Goal: Information Seeking & Learning: Find specific page/section

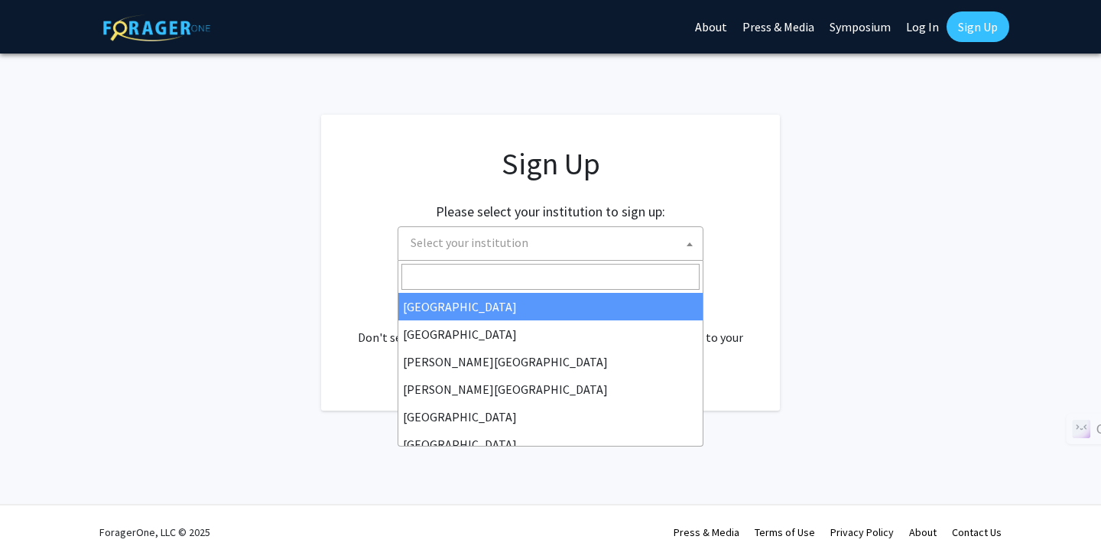
click at [573, 235] on span "Select your institution" at bounding box center [553, 242] width 298 height 31
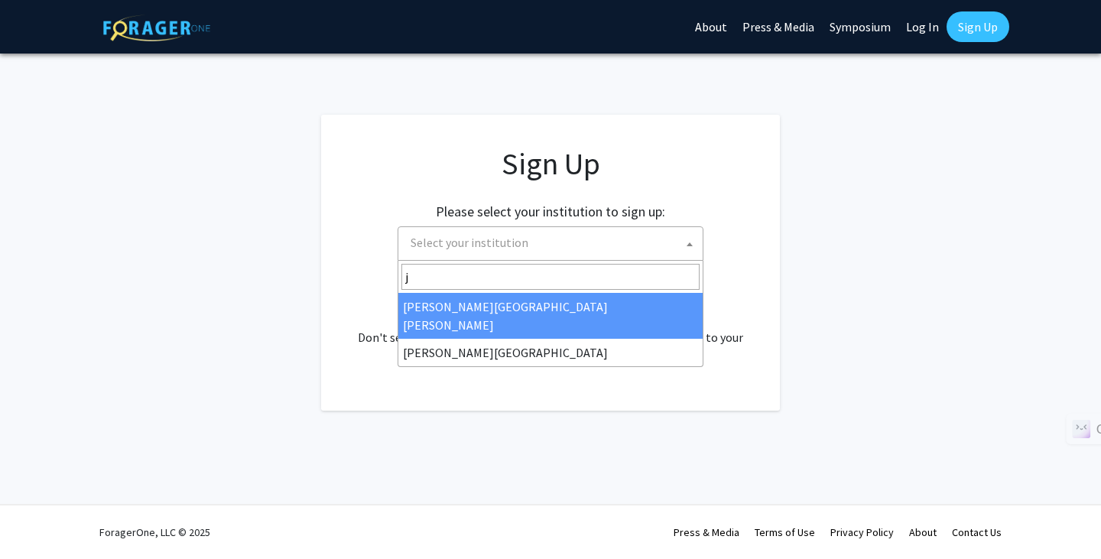
type input "j"
select select "1"
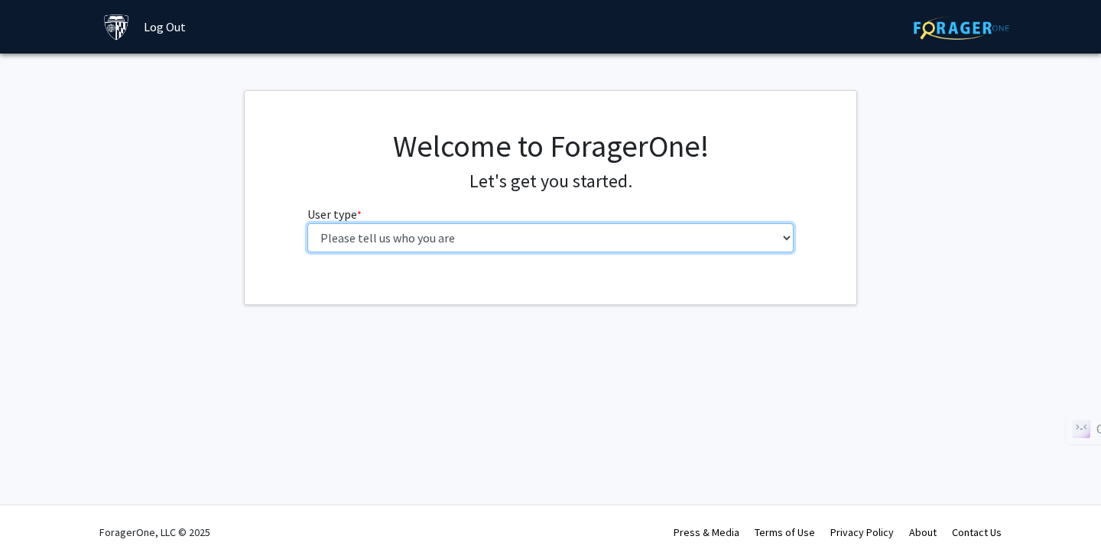
click at [460, 239] on select "Please tell us who you are Undergraduate Student Master's Student Doctoral Cand…" at bounding box center [550, 237] width 487 height 29
select select "2: masters"
click at [307, 223] on select "Please tell us who you are Undergraduate Student Master's Student Doctoral Cand…" at bounding box center [550, 237] width 487 height 29
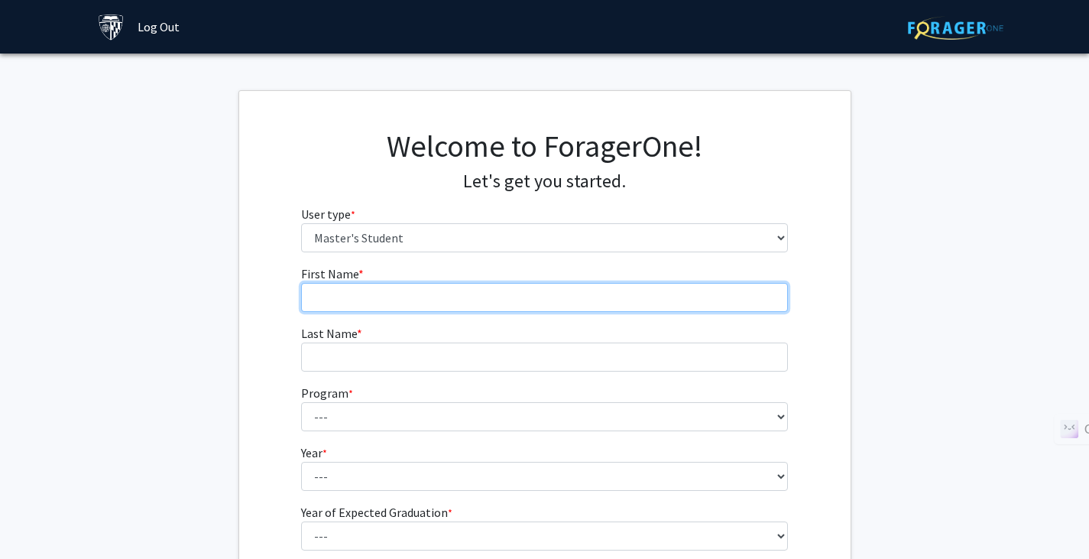
drag, startPoint x: 460, startPoint y: 252, endPoint x: 457, endPoint y: 295, distance: 43.7
click at [457, 295] on input "First Name * required" at bounding box center [544, 297] width 487 height 29
type input "Qinan"
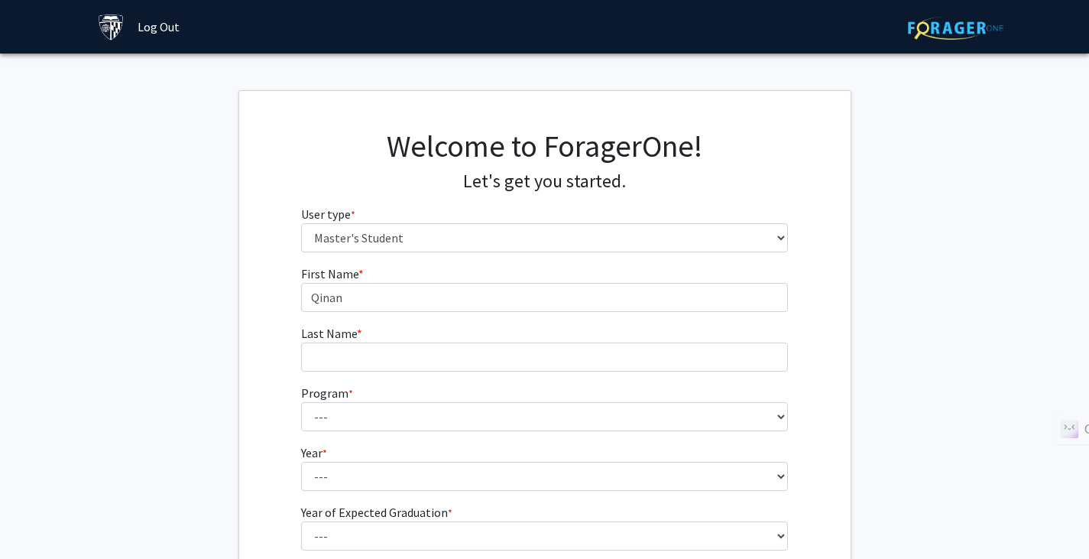
type input "Sun"
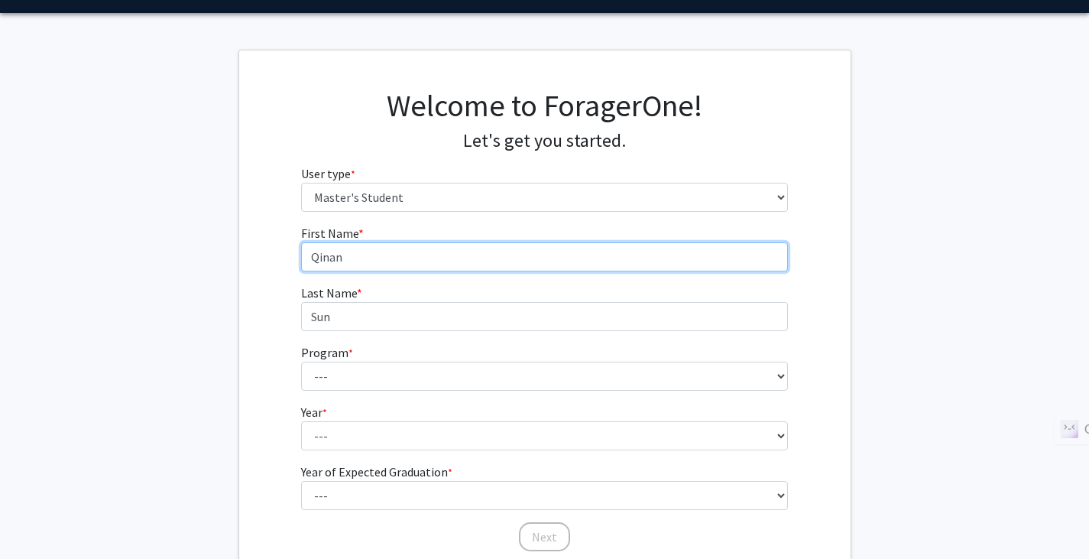
scroll to position [46, 0]
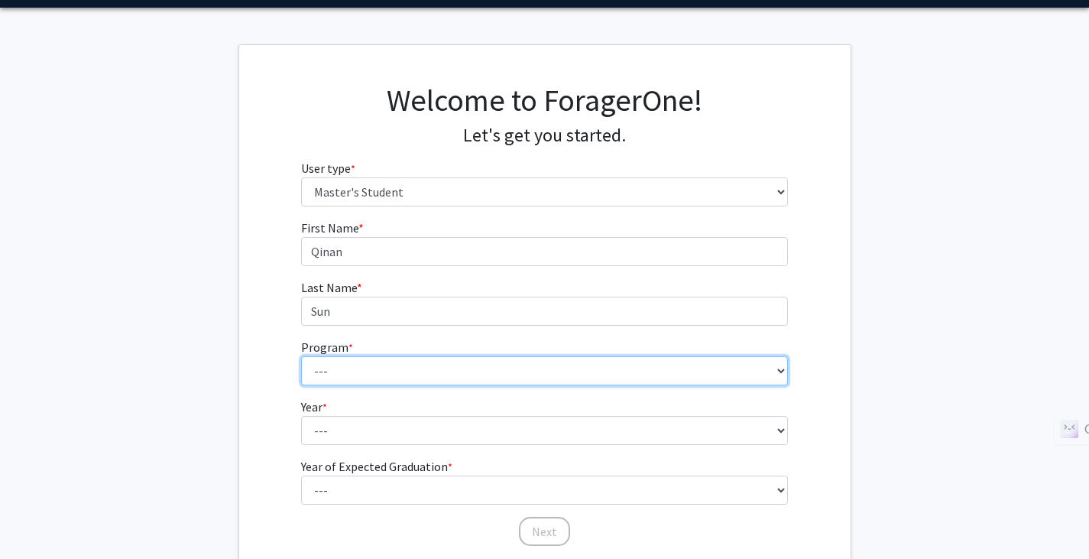
click at [437, 359] on select "--- Anatomy Education Applied and Computational Mathematics Applied Biomedical …" at bounding box center [544, 370] width 487 height 29
select select "139: 138"
click at [301, 356] on select "--- Anatomy Education Applied and Computational Mathematics Applied Biomedical …" at bounding box center [544, 370] width 487 height 29
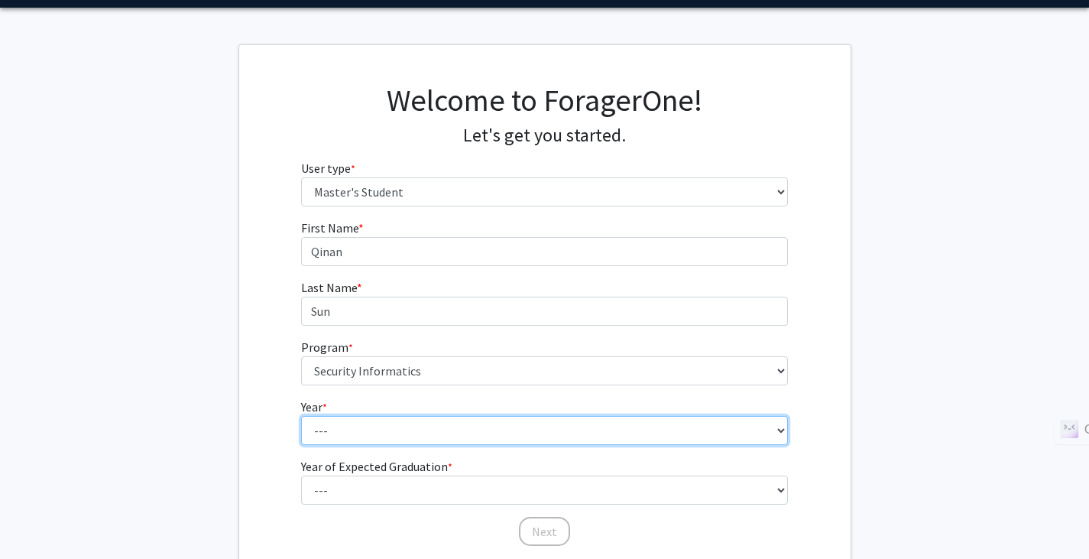
click at [414, 430] on select "--- First Year Second Year" at bounding box center [544, 430] width 487 height 29
select select "1: first_year"
click at [301, 416] on select "--- First Year Second Year" at bounding box center [544, 430] width 487 height 29
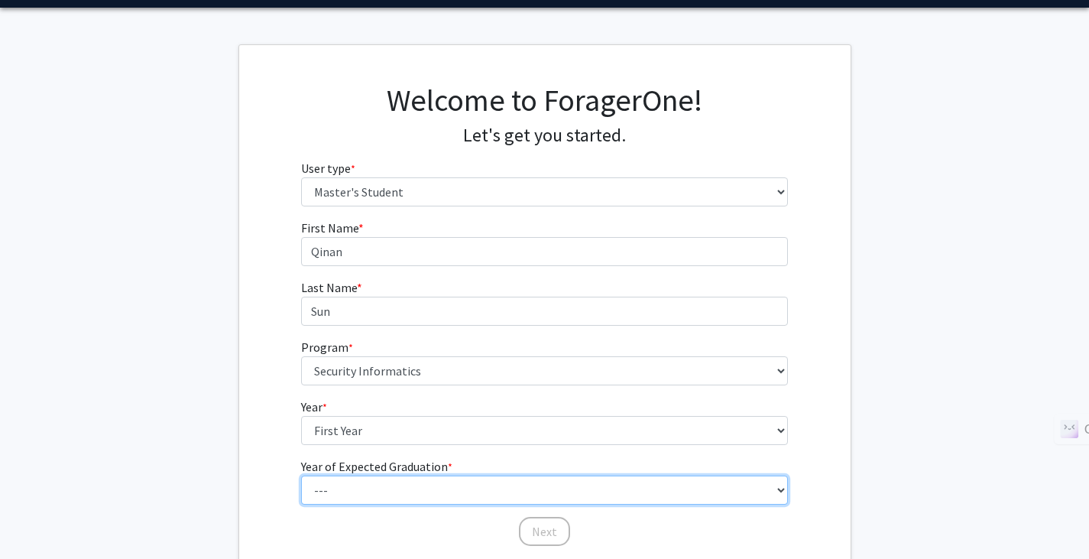
click at [403, 490] on select "--- 2025 2026 2027 2028 2029 2030 2031 2032 2033 2034" at bounding box center [544, 490] width 487 height 29
select select "3: 2027"
click at [301, 476] on select "--- 2025 2026 2027 2028 2029 2030 2031 2032 2033 2034" at bounding box center [544, 490] width 487 height 29
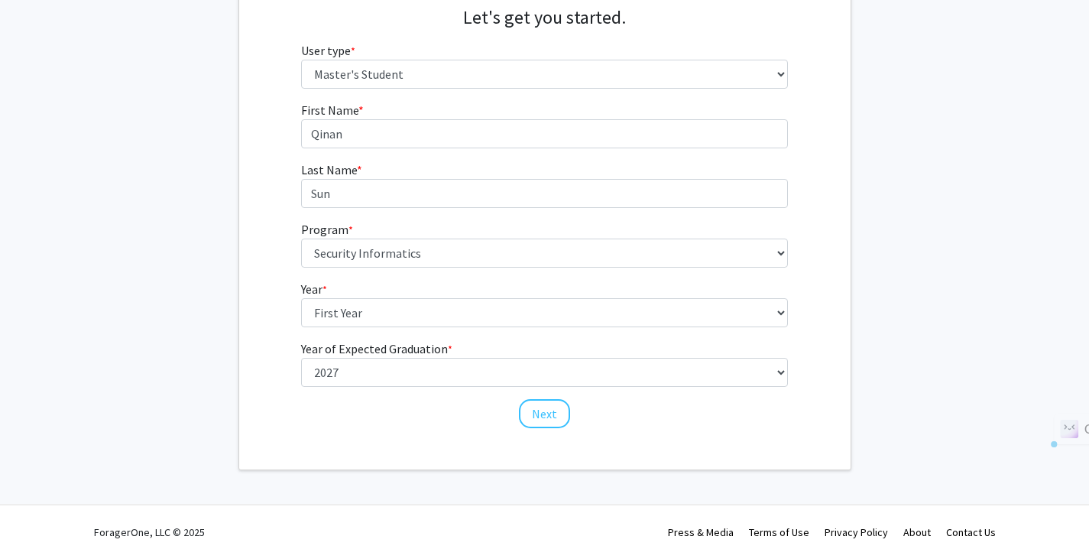
drag, startPoint x: 534, startPoint y: 431, endPoint x: 548, endPoint y: 393, distance: 40.9
click at [548, 393] on div "Welcome to ForagerOne! Let's get you started. User type * required Please tell …" at bounding box center [545, 198] width 612 height 542
drag, startPoint x: 548, startPoint y: 393, endPoint x: 547, endPoint y: 405, distance: 12.3
click at [547, 405] on form "First Name * required Qinan Last Name * required Sun Program * required --- Ana…" at bounding box center [544, 257] width 487 height 313
click at [547, 405] on button "Next" at bounding box center [544, 413] width 51 height 29
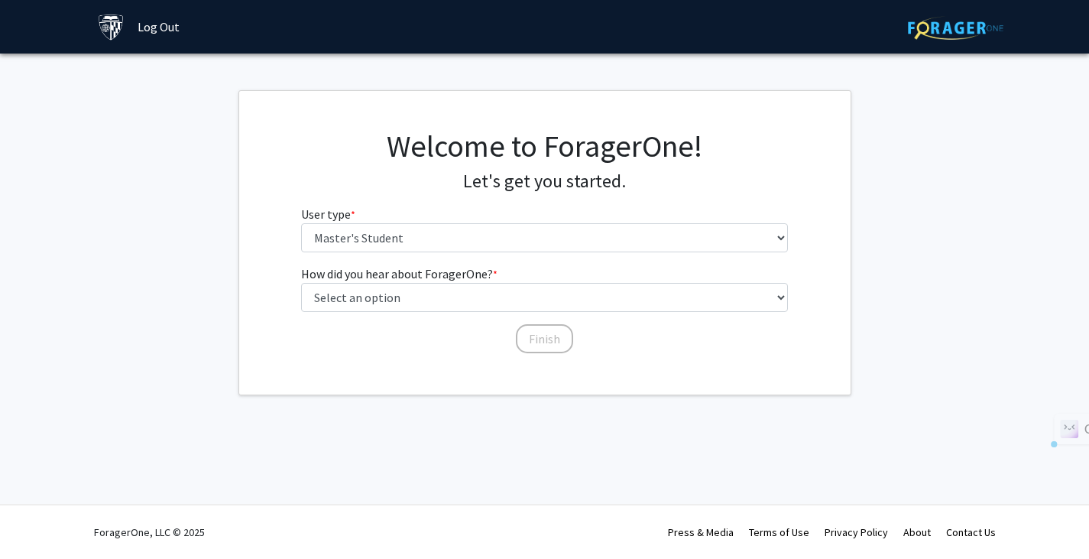
scroll to position [0, 0]
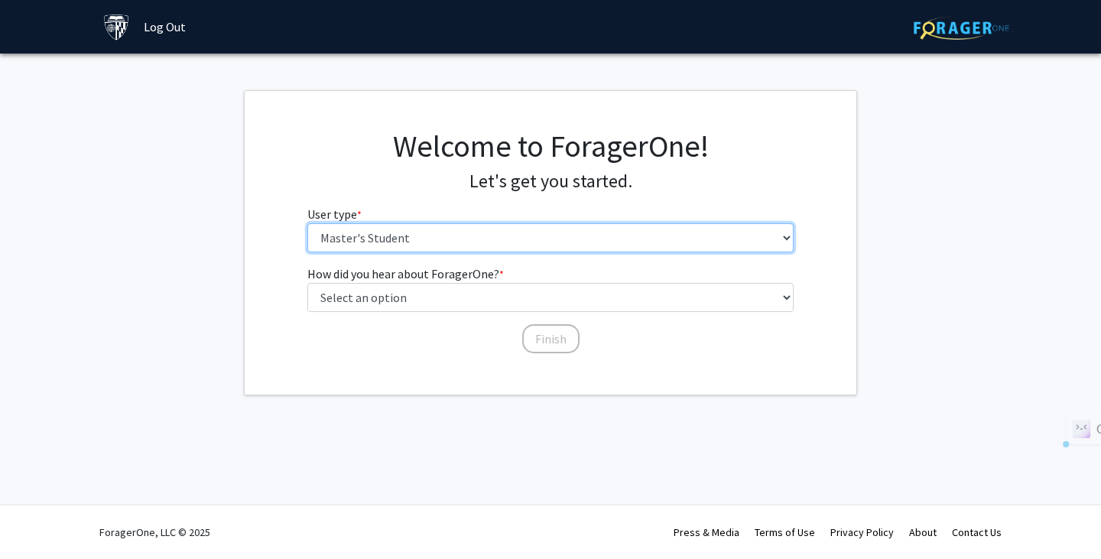
click at [530, 248] on select "Please tell us who you are Undergraduate Student Master's Student Doctoral Cand…" at bounding box center [550, 237] width 487 height 29
click at [536, 229] on select "Please tell us who you are Undergraduate Student Master's Student Doctoral Cand…" at bounding box center [550, 237] width 487 height 29
click at [307, 223] on select "Please tell us who you are Undergraduate Student Master's Student Doctoral Cand…" at bounding box center [550, 237] width 487 height 29
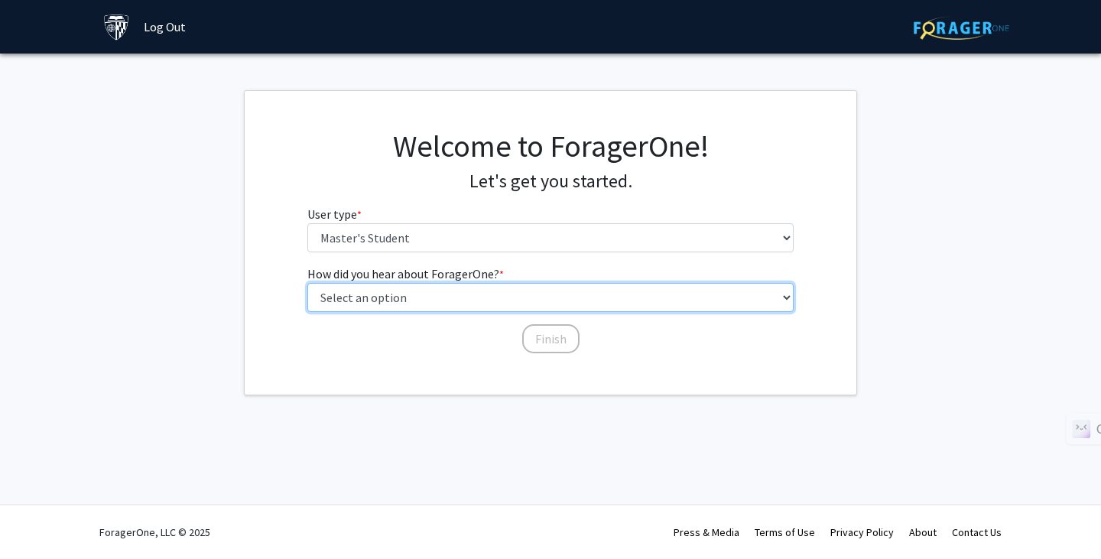
click at [521, 301] on select "Select an option Peer/student recommendation Faculty/staff recommendation Unive…" at bounding box center [550, 297] width 487 height 29
select select "3: university_website"
click at [307, 283] on select "Select an option Peer/student recommendation Faculty/staff recommendation Unive…" at bounding box center [550, 297] width 487 height 29
click at [523, 293] on select "Select an option Peer/student recommendation Faculty/staff recommendation Unive…" at bounding box center [550, 297] width 487 height 29
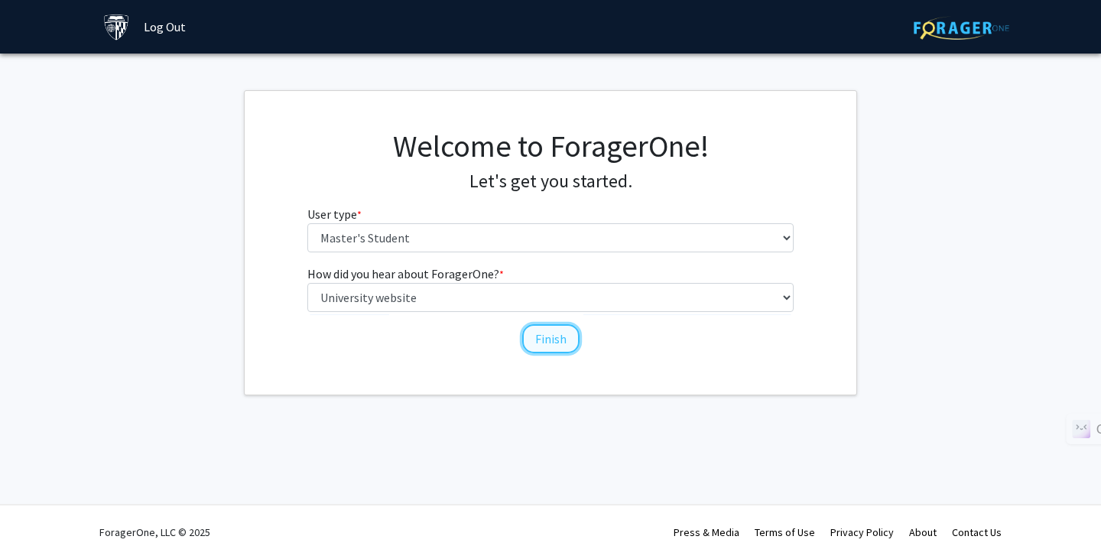
click at [535, 339] on button "Finish" at bounding box center [550, 338] width 57 height 29
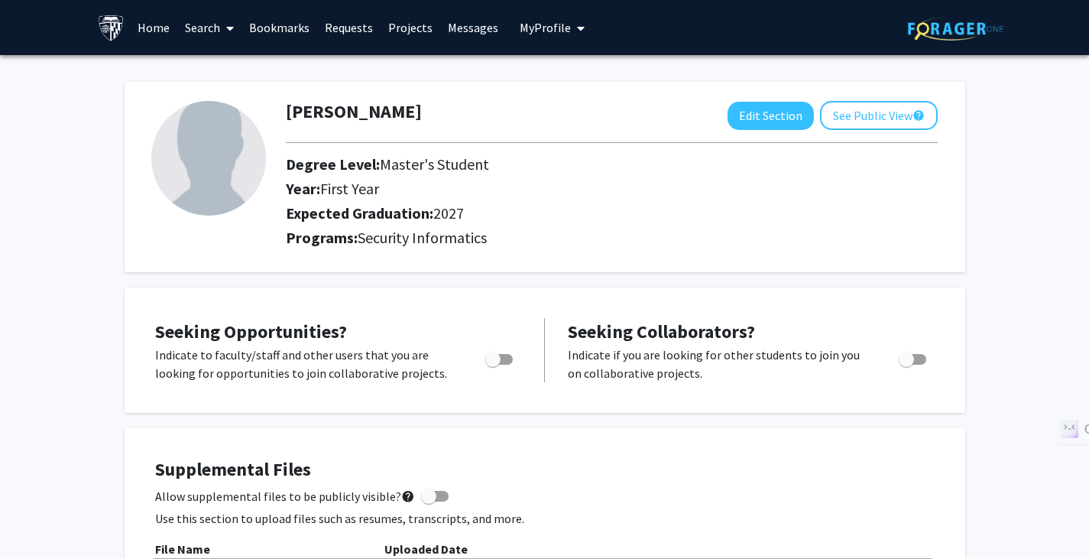
click at [384, 21] on link "Projects" at bounding box center [411, 28] width 60 height 54
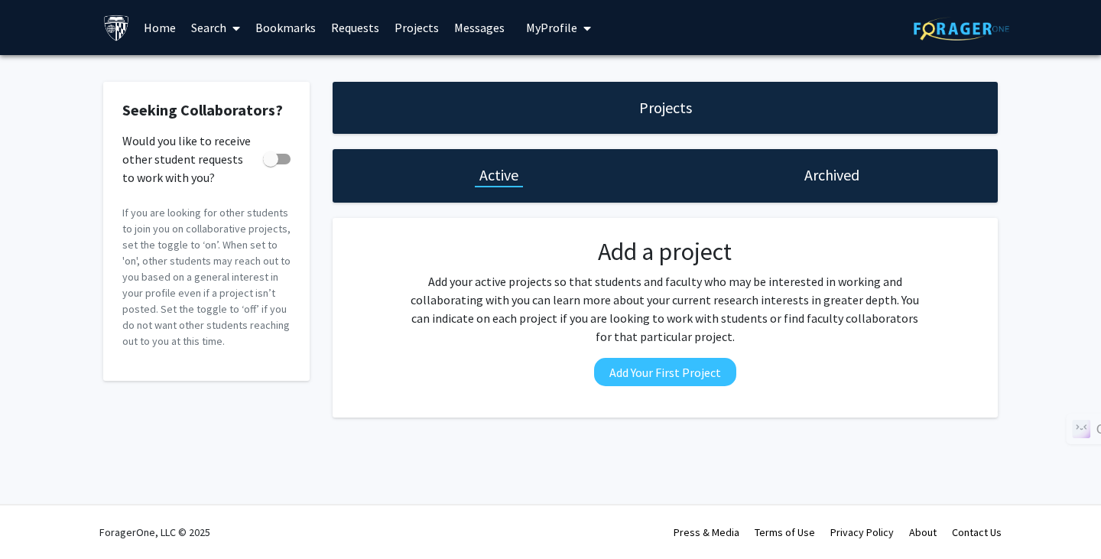
click at [269, 34] on link "Bookmarks" at bounding box center [286, 28] width 76 height 54
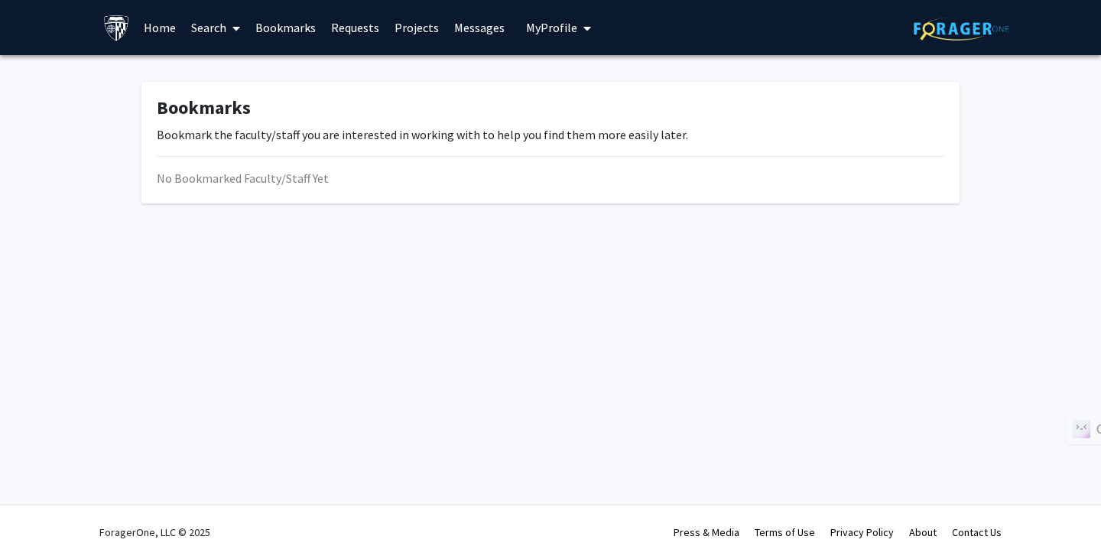
click at [210, 32] on link "Search" at bounding box center [215, 28] width 64 height 54
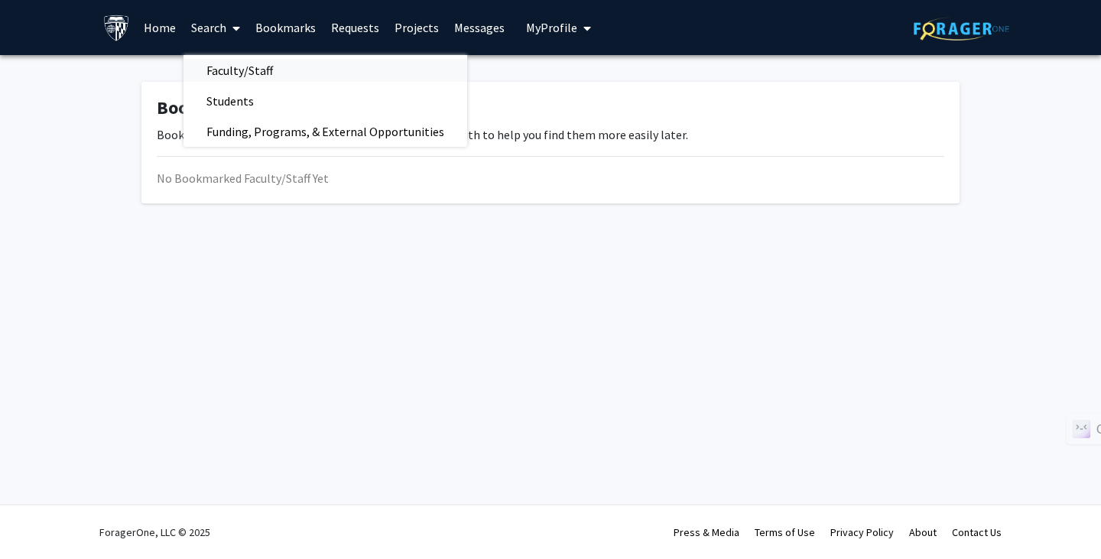
click at [232, 73] on span "Faculty/Staff" at bounding box center [239, 70] width 112 height 31
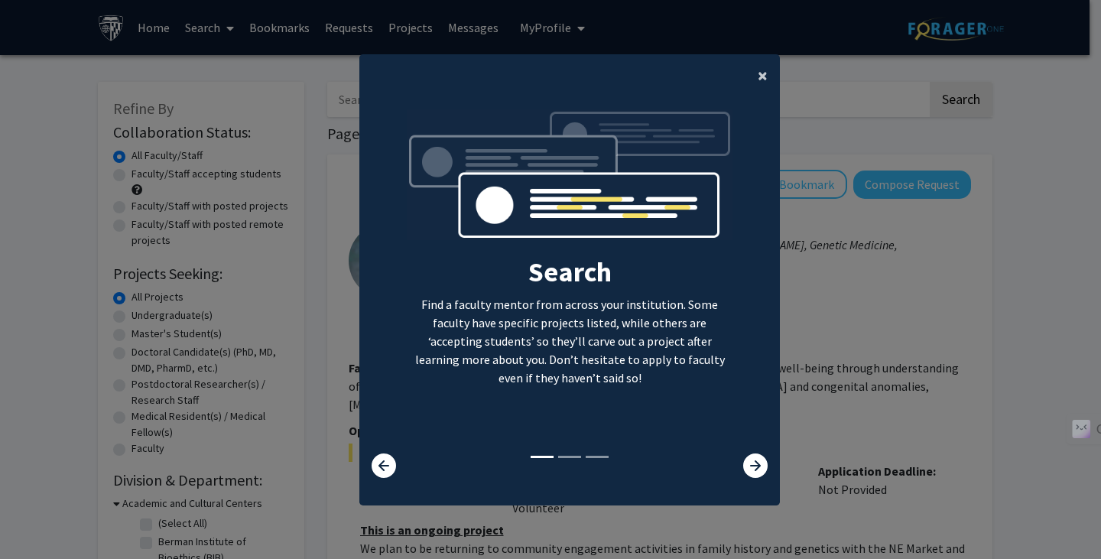
click at [748, 68] on button "×" at bounding box center [762, 75] width 34 height 43
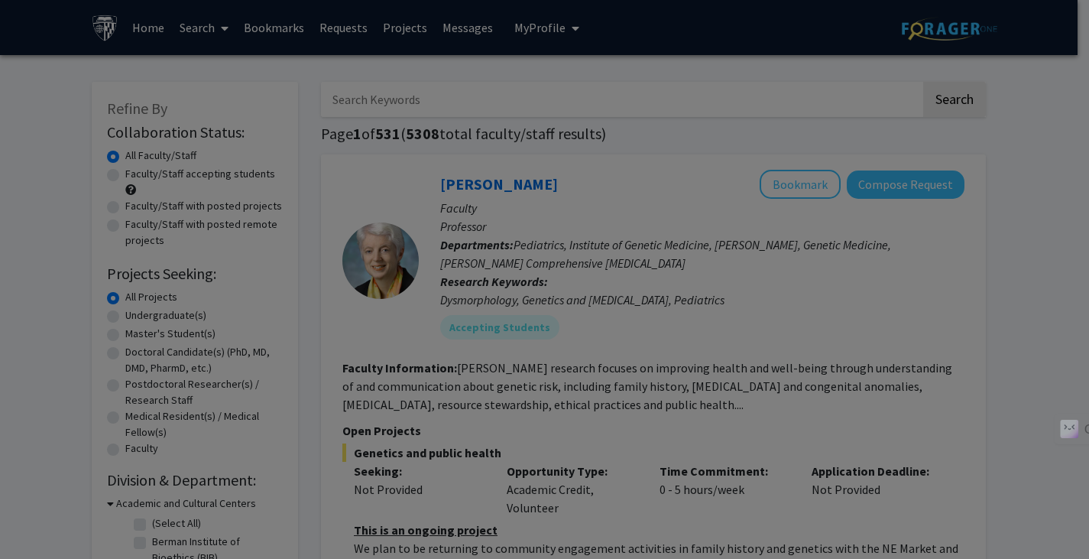
click at [748, 68] on div "Search Find a faculty mentor from across your institution. Some faculty have sp…" at bounding box center [564, 152] width 419 height 344
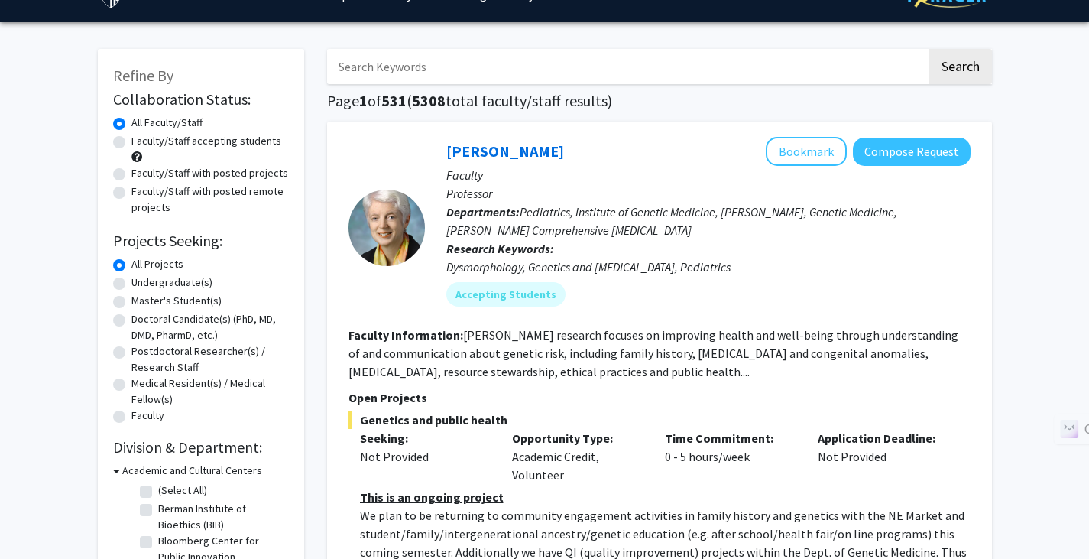
scroll to position [35, 0]
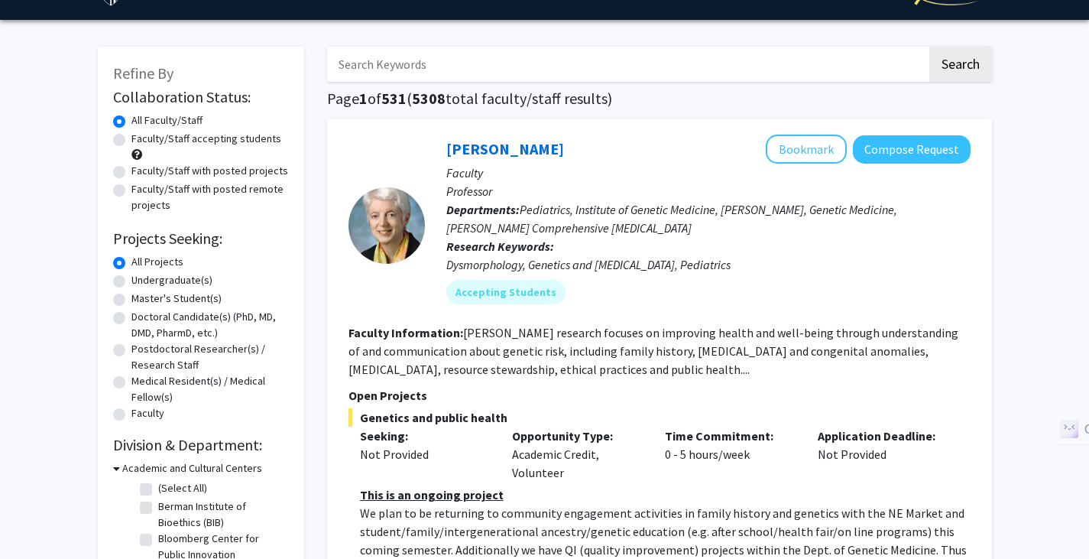
click at [132, 298] on label "Master's Student(s)" at bounding box center [177, 299] width 90 height 16
click at [132, 298] on input "Master's Student(s)" at bounding box center [137, 296] width 10 height 10
radio input "true"
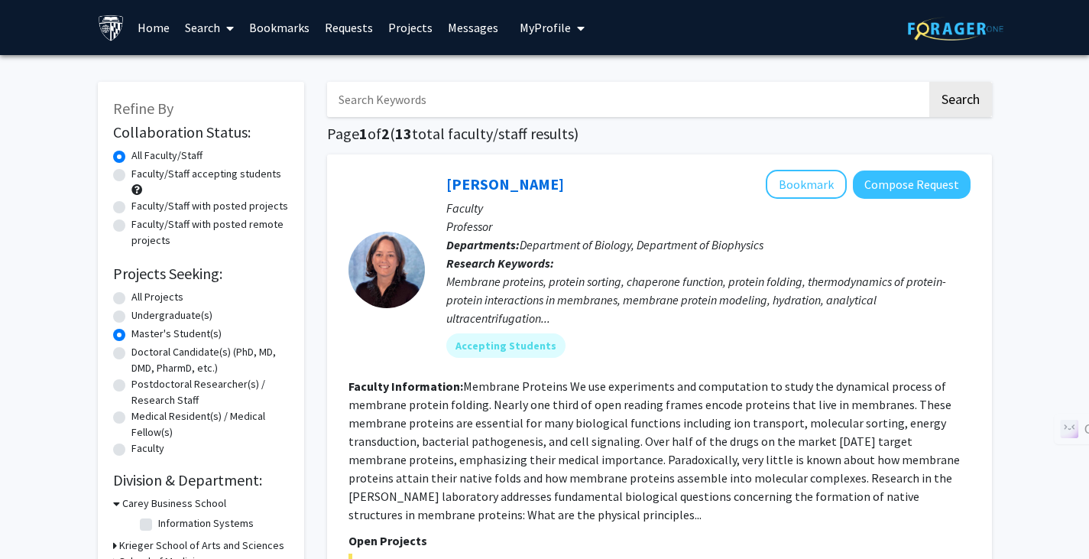
click at [132, 179] on label "Faculty/Staff accepting students" at bounding box center [207, 174] width 150 height 16
click at [132, 176] on input "Faculty/Staff accepting students" at bounding box center [137, 171] width 10 height 10
radio input "true"
click at [132, 203] on label "Faculty/Staff with posted projects" at bounding box center [210, 206] width 157 height 16
click at [132, 203] on input "Faculty/Staff with posted projects" at bounding box center [137, 203] width 10 height 10
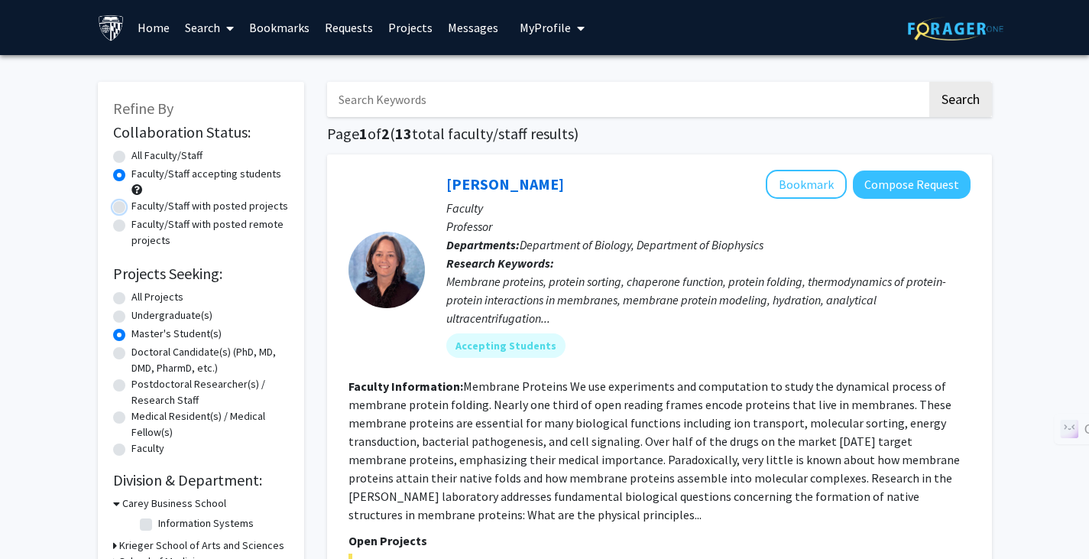
radio input "true"
click at [132, 228] on label "Faculty/Staff with posted remote projects" at bounding box center [210, 232] width 157 height 32
click at [132, 226] on input "Faculty/Staff with posted remote projects" at bounding box center [137, 221] width 10 height 10
radio input "true"
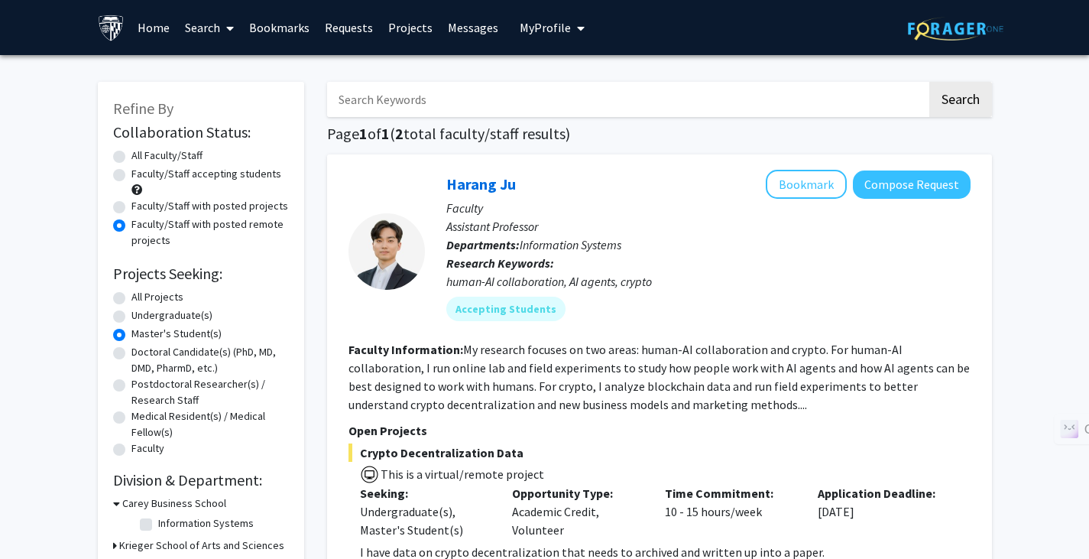
click at [130, 207] on div "Faculty/Staff with posted projects" at bounding box center [201, 207] width 176 height 18
click at [132, 208] on label "Faculty/Staff with posted projects" at bounding box center [210, 206] width 157 height 16
click at [132, 208] on input "Faculty/Staff with posted projects" at bounding box center [137, 203] width 10 height 10
radio input "true"
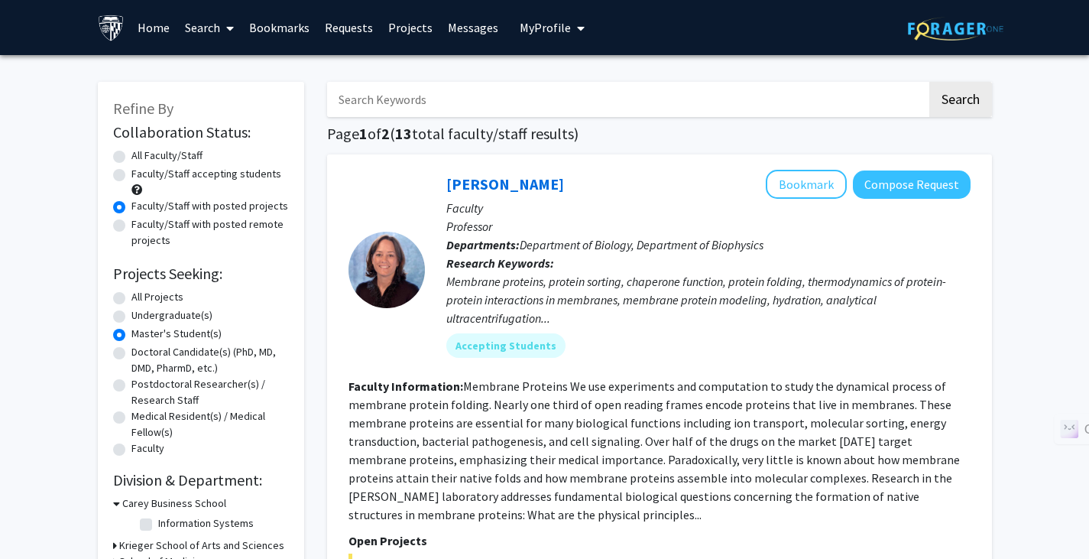
click at [132, 157] on label "All Faculty/Staff" at bounding box center [167, 156] width 71 height 16
click at [132, 157] on input "All Faculty/Staff" at bounding box center [137, 153] width 10 height 10
radio input "true"
click at [524, 102] on input "Search Keywords" at bounding box center [627, 99] width 600 height 35
click at [504, 83] on input "Search Keywords" at bounding box center [627, 99] width 600 height 35
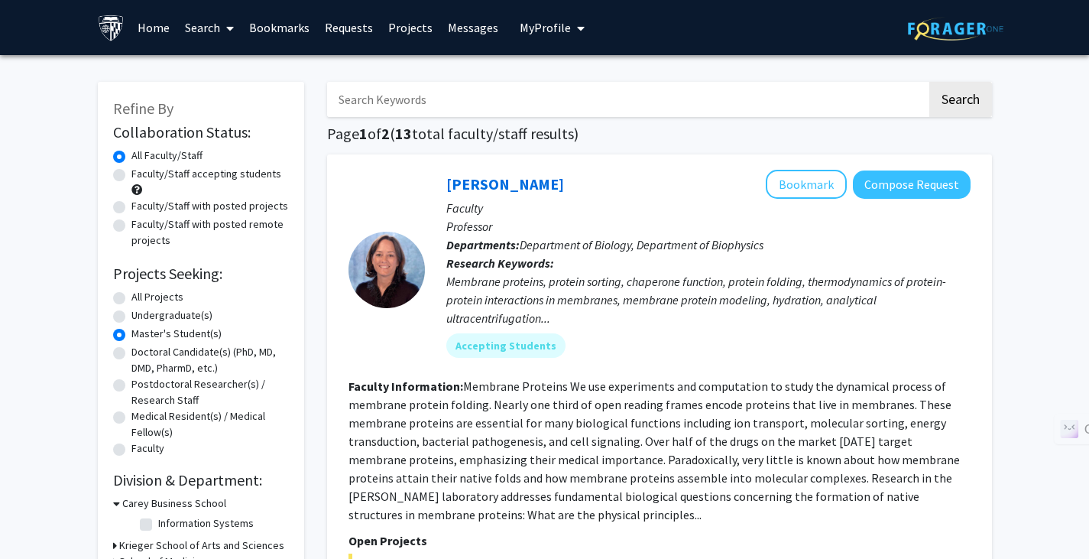
click at [569, 138] on h1 "Page 1 of 2 ( 13 total faculty/staff results)" at bounding box center [659, 134] width 665 height 18
click at [572, 112] on input "Search Keywords" at bounding box center [627, 99] width 600 height 35
click at [511, 91] on input "Search Keywords" at bounding box center [627, 99] width 600 height 35
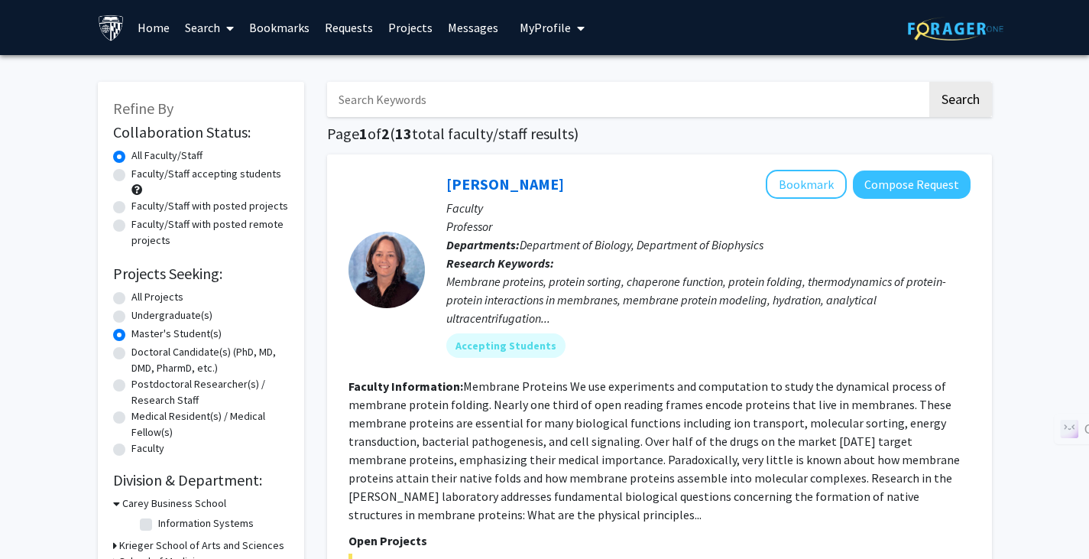
click at [669, 101] on input "Search Keywords" at bounding box center [627, 99] width 600 height 35
click at [520, 100] on input "Search Keywords" at bounding box center [627, 99] width 600 height 35
click at [797, 167] on div "Karen Fleming Bookmark Compose Request Faculty Professor Departments: Departmen…" at bounding box center [659, 458] width 665 height 608
click at [612, 103] on input "Search Keywords" at bounding box center [627, 99] width 600 height 35
click at [549, 136] on h1 "Page 1 of 2 ( 13 total faculty/staff results)" at bounding box center [659, 134] width 665 height 18
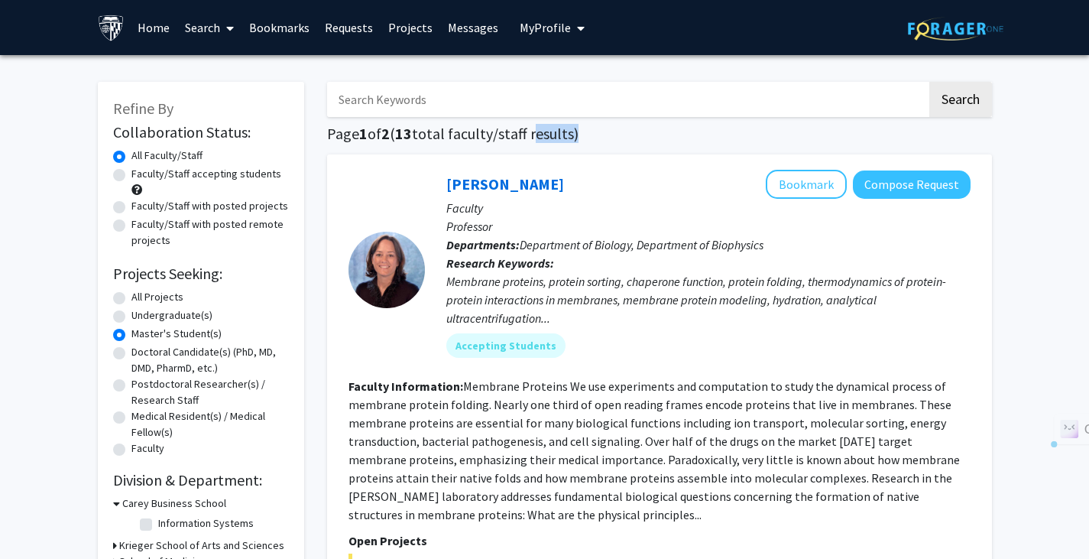
click at [549, 136] on h1 "Page 1 of 2 ( 13 total faculty/staff results)" at bounding box center [659, 134] width 665 height 18
click at [570, 102] on input "Page 1 of 2 (13 total faculty/staff results)" at bounding box center [627, 99] width 600 height 35
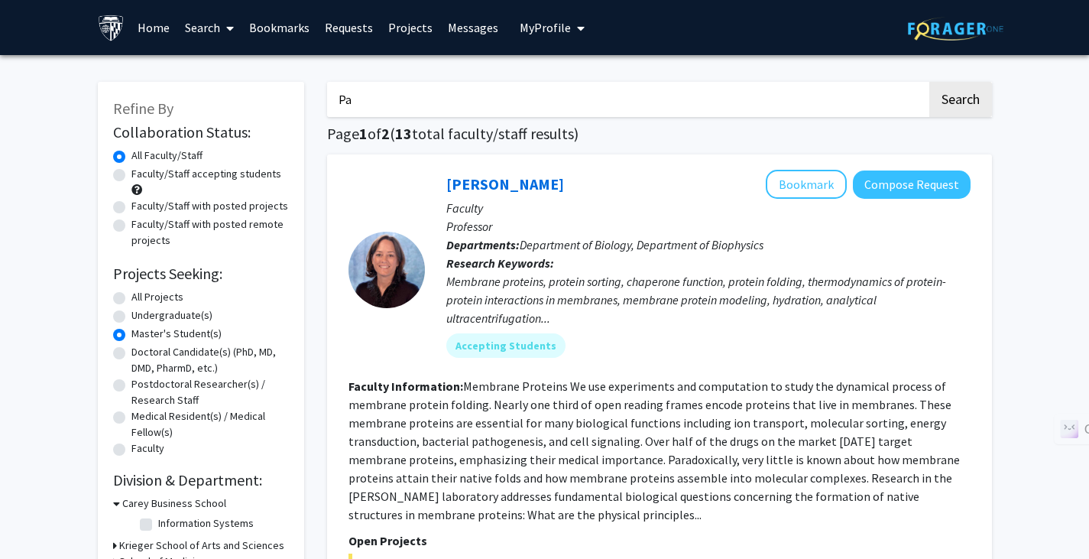
type input "P"
